Goal: Task Accomplishment & Management: Use online tool/utility

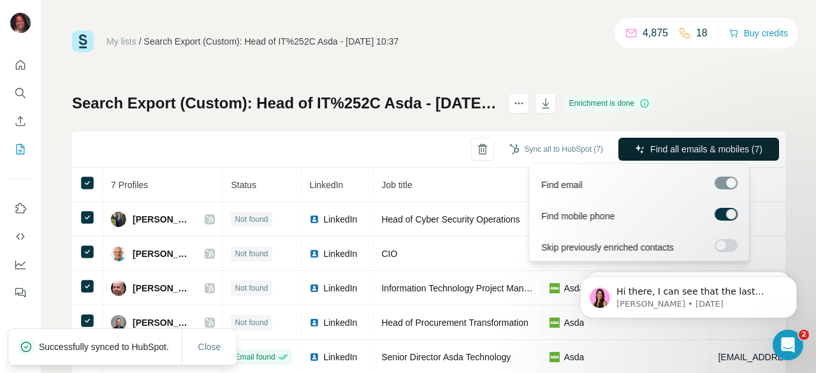
click at [677, 143] on span "Find all emails & mobiles (7)" at bounding box center [707, 149] width 112 height 13
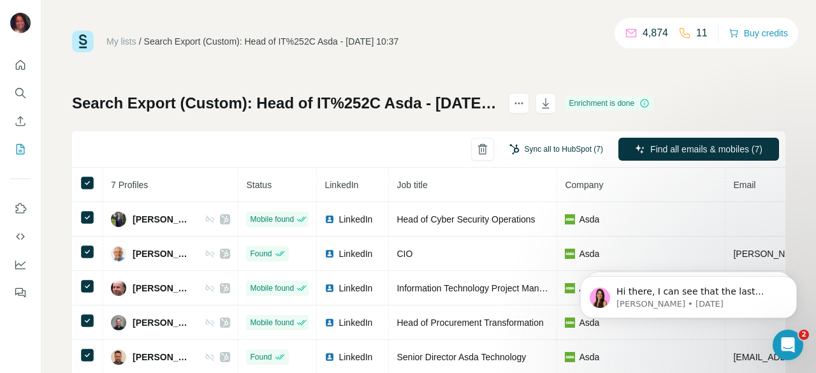
click at [573, 149] on button "Sync all to HubSpot (7)" at bounding box center [557, 149] width 112 height 19
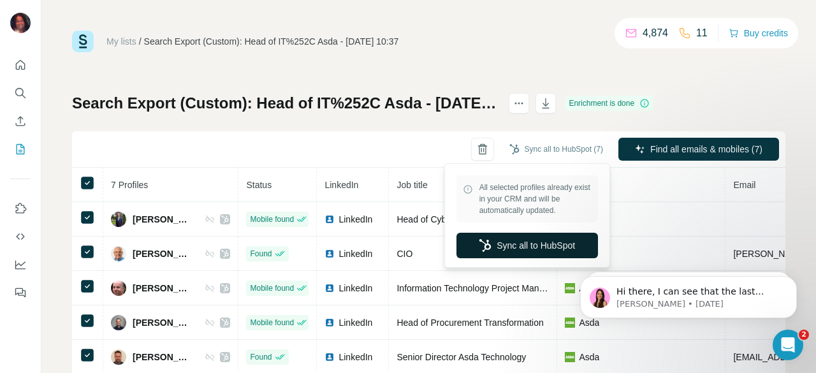
click at [519, 242] on button "Sync all to HubSpot" at bounding box center [528, 246] width 142 height 26
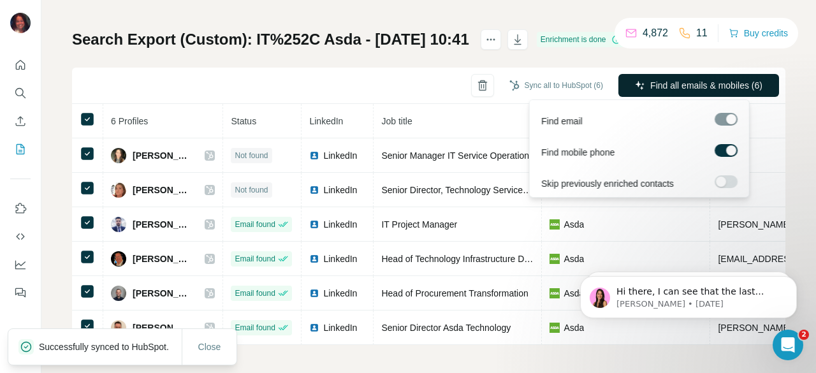
click at [651, 84] on span "Find all emails & mobiles (6)" at bounding box center [707, 85] width 112 height 13
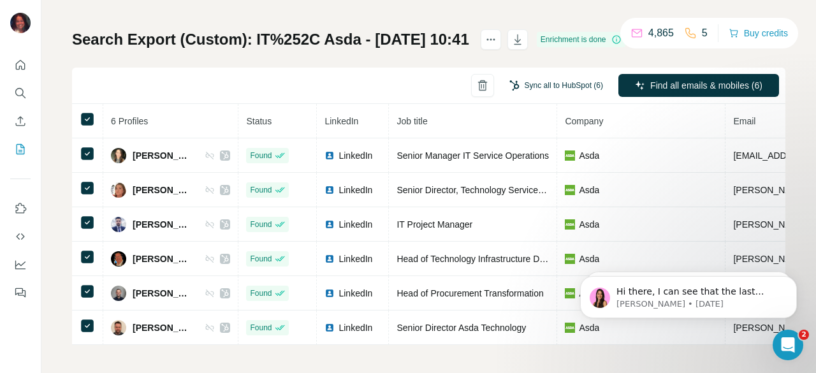
click at [554, 82] on button "Sync all to HubSpot (6)" at bounding box center [557, 85] width 112 height 19
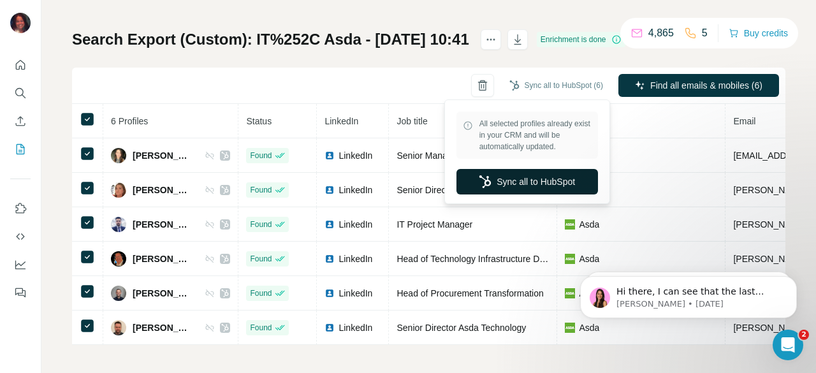
click at [515, 177] on button "Sync all to HubSpot" at bounding box center [528, 182] width 142 height 26
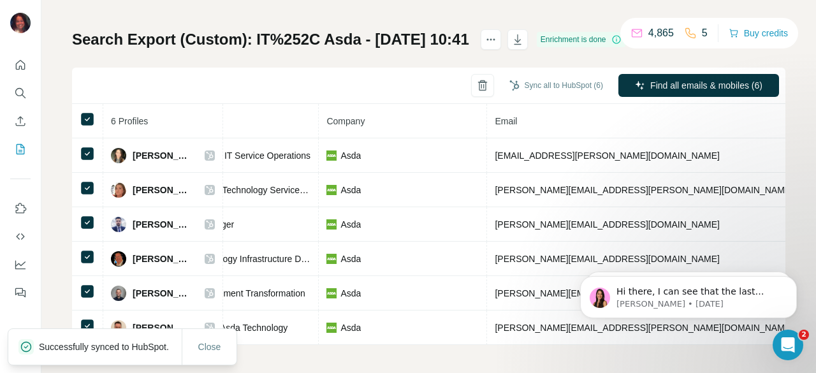
scroll to position [0, 226]
